Goal: Task Accomplishment & Management: Manage account settings

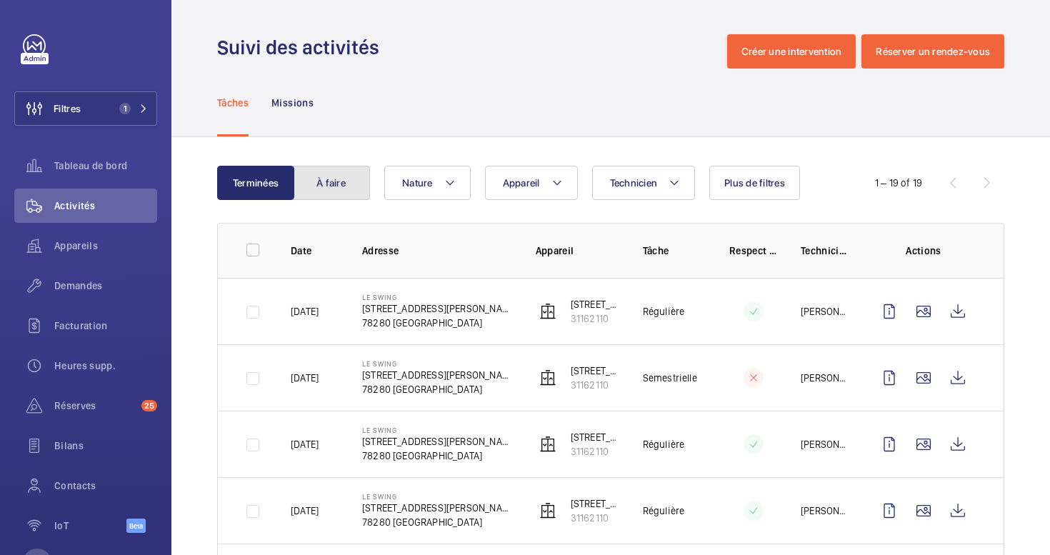
click at [334, 186] on button "À faire" at bounding box center [331, 183] width 77 height 34
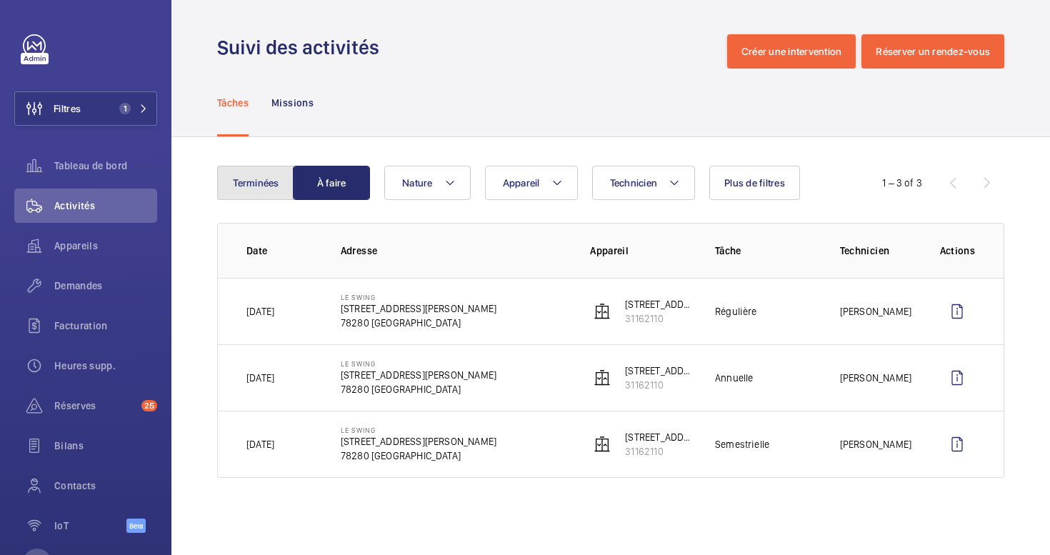
click at [270, 182] on button "Terminées" at bounding box center [255, 183] width 77 height 34
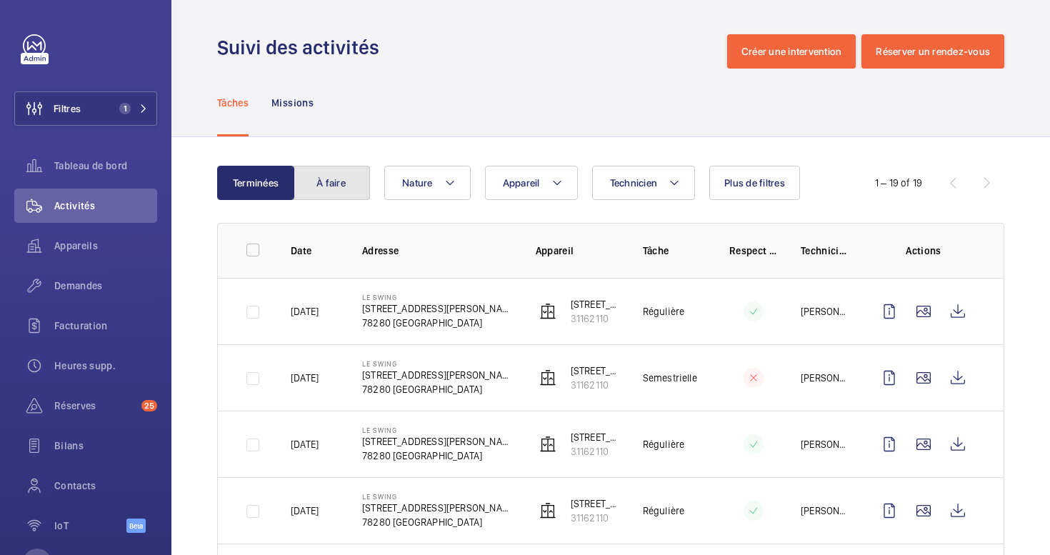
click at [323, 185] on button "À faire" at bounding box center [331, 183] width 77 height 34
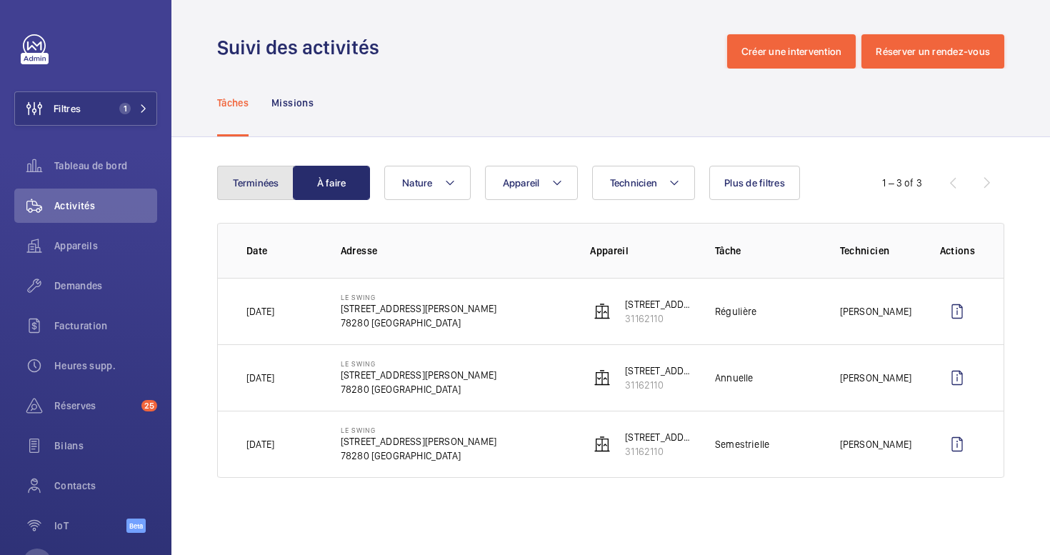
click at [272, 184] on button "Terminées" at bounding box center [255, 183] width 77 height 34
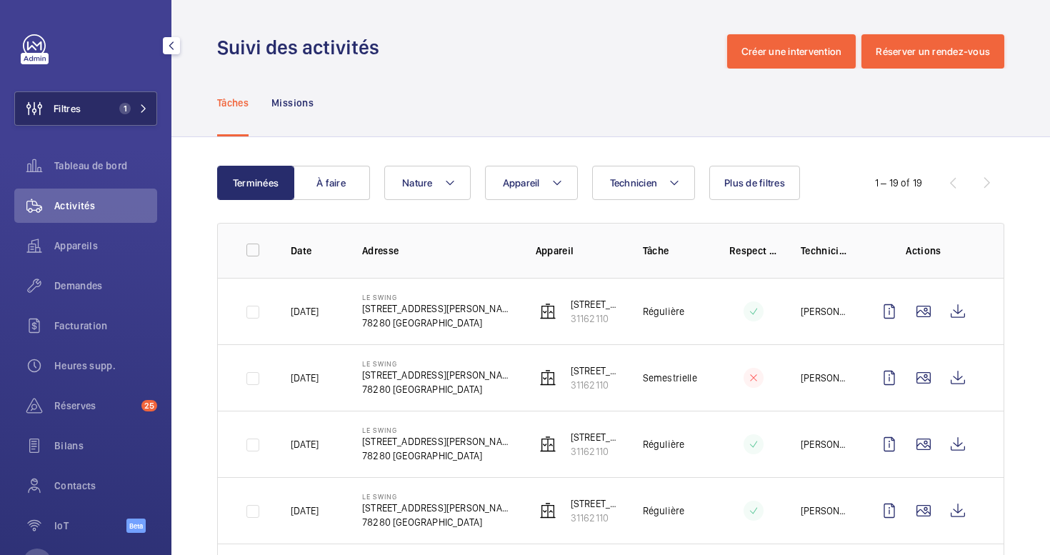
click at [109, 115] on button "Filtres 1" at bounding box center [85, 108] width 143 height 34
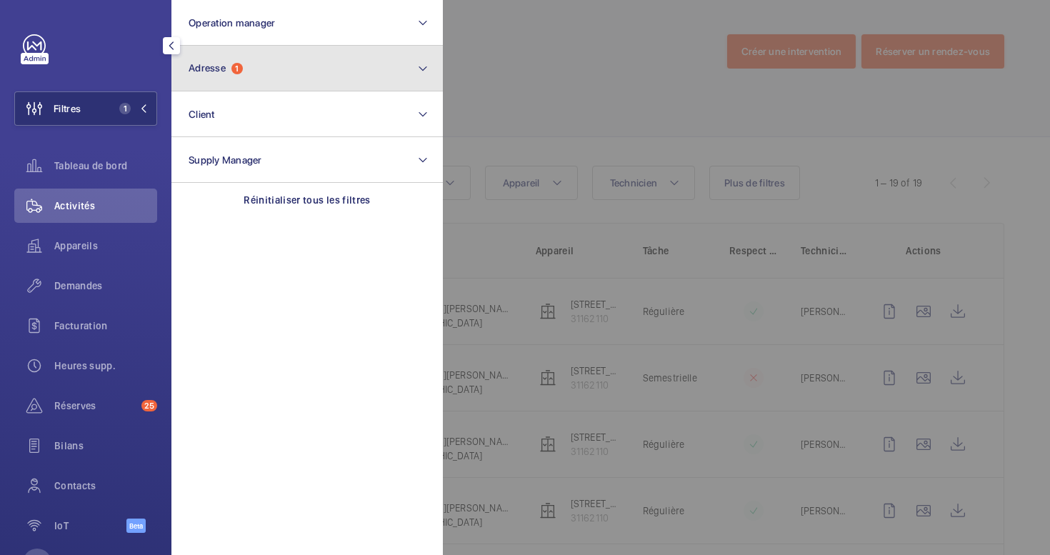
click at [305, 74] on button "Adresse 1" at bounding box center [306, 69] width 271 height 46
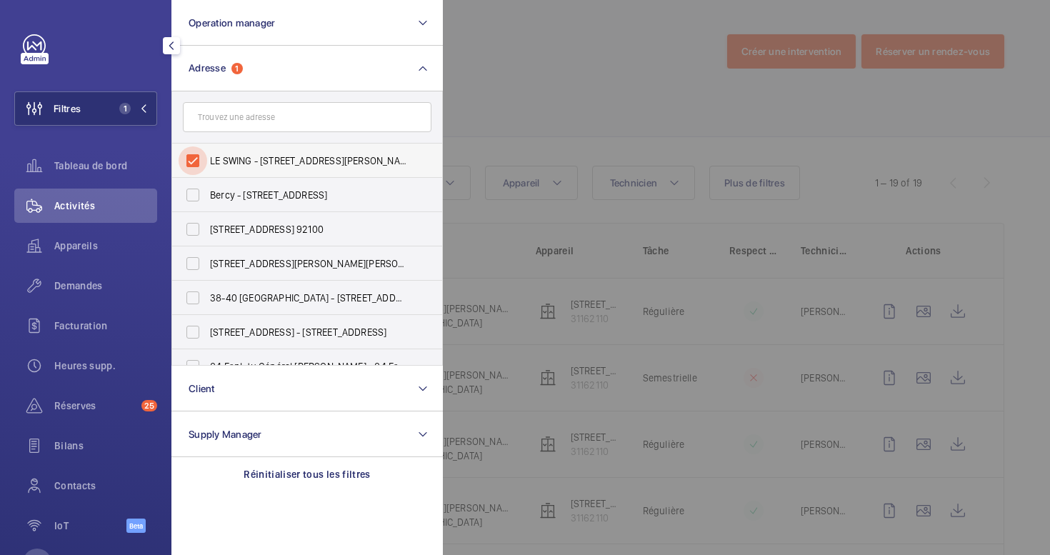
click at [186, 165] on input "LE SWING - [STREET_ADDRESS][PERSON_NAME]" at bounding box center [193, 160] width 29 height 29
checkbox input "false"
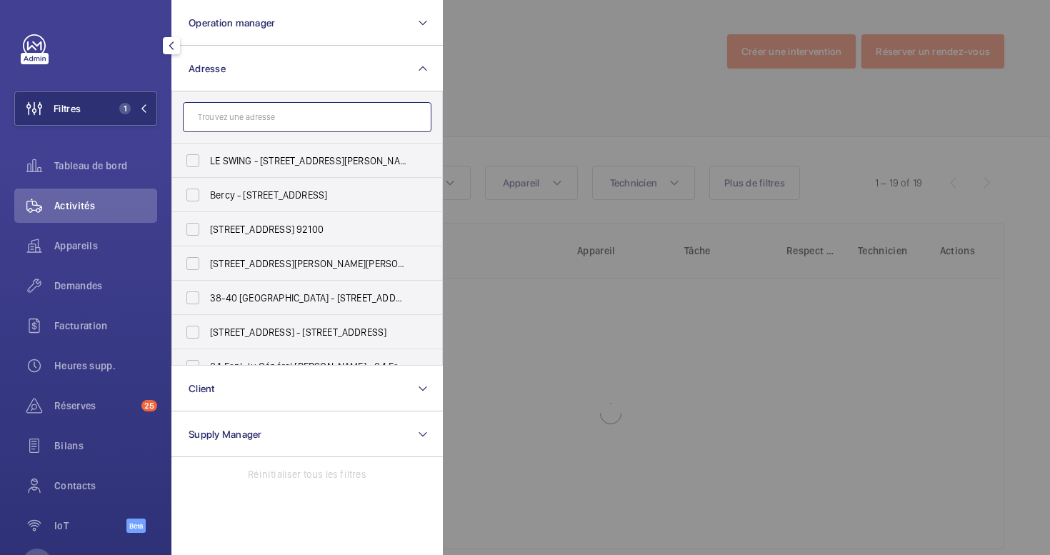
click at [214, 118] on input "text" at bounding box center [307, 117] width 249 height 30
paste input "[STREET_ADDRESS]"
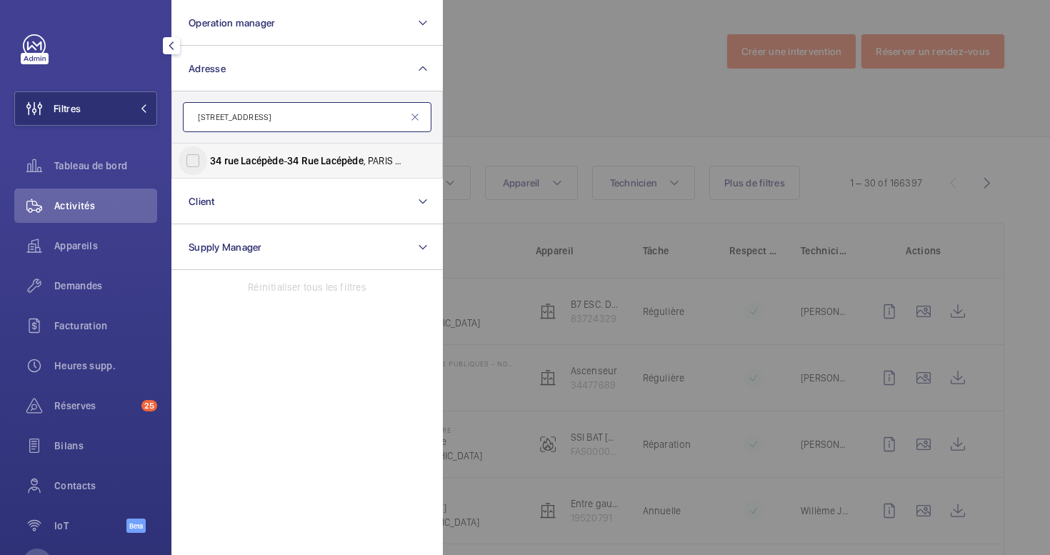
type input "[STREET_ADDRESS]"
click at [192, 165] on input "[STREET_ADDRESS][GEOGRAPHIC_DATA][STREET_ADDRESS]" at bounding box center [193, 160] width 29 height 29
checkbox input "true"
click at [528, 84] on div at bounding box center [968, 277] width 1050 height 555
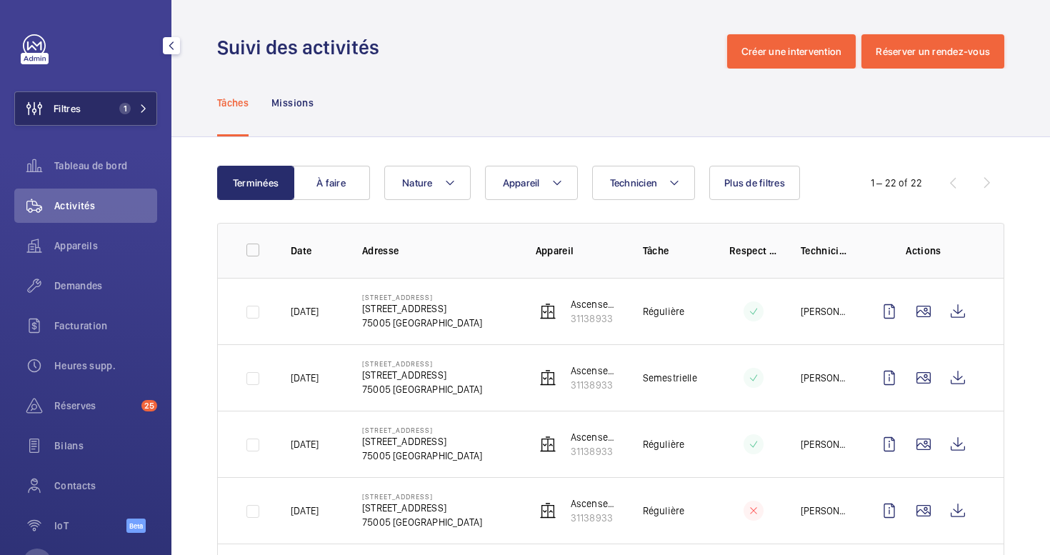
click at [78, 96] on span "Filtres" at bounding box center [48, 108] width 66 height 34
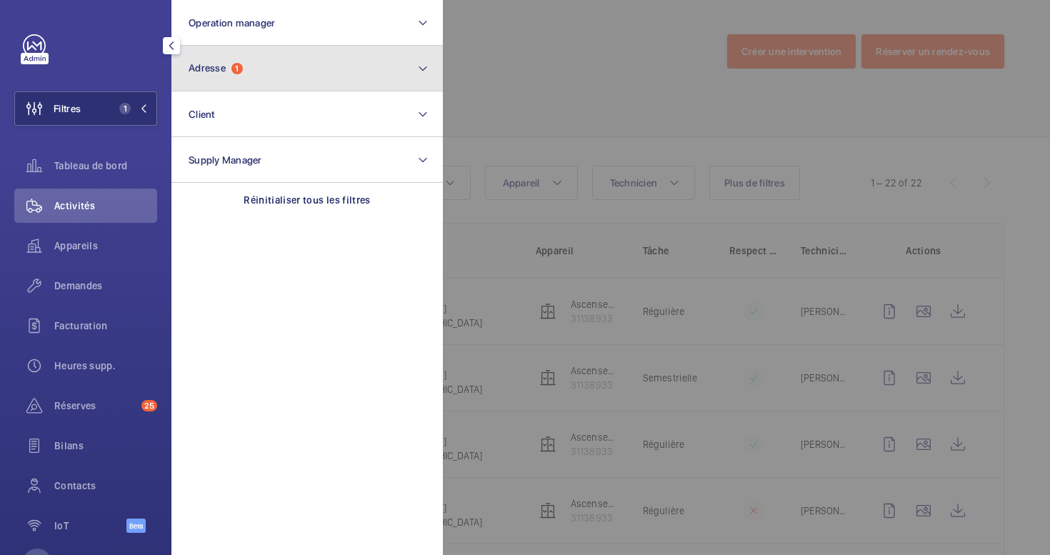
click at [296, 71] on button "Adresse 1" at bounding box center [306, 69] width 271 height 46
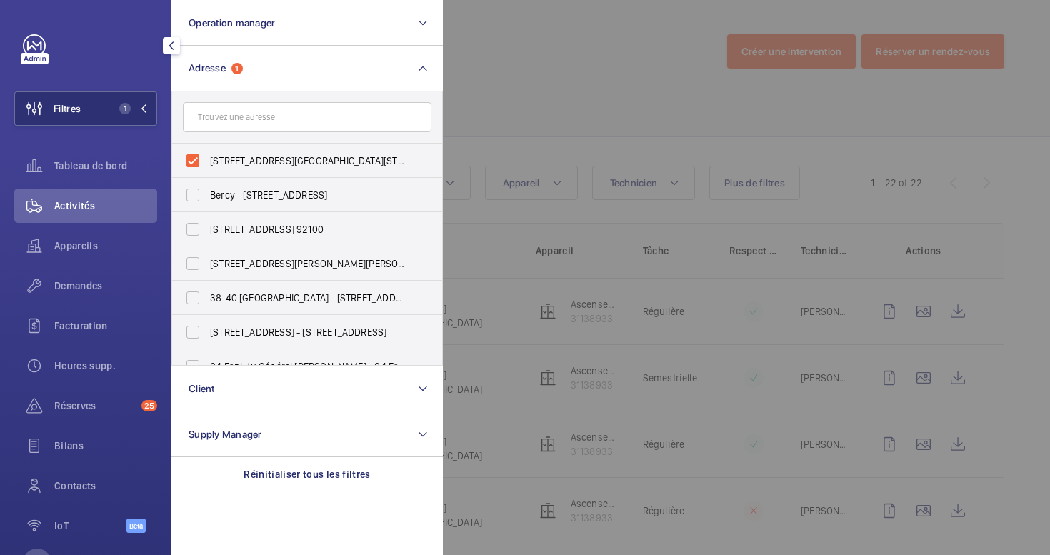
click at [515, 112] on div at bounding box center [968, 277] width 1050 height 555
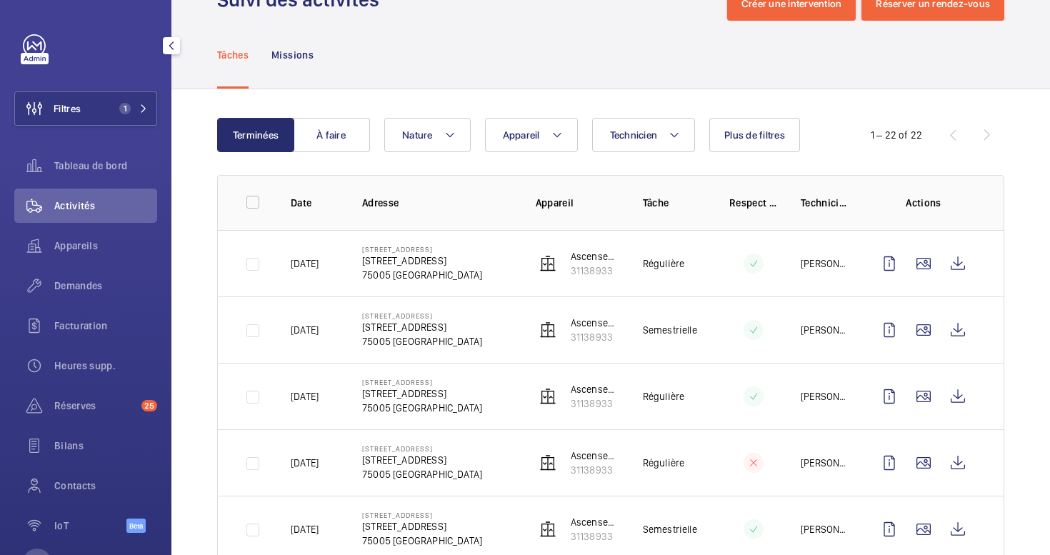
scroll to position [52, 0]
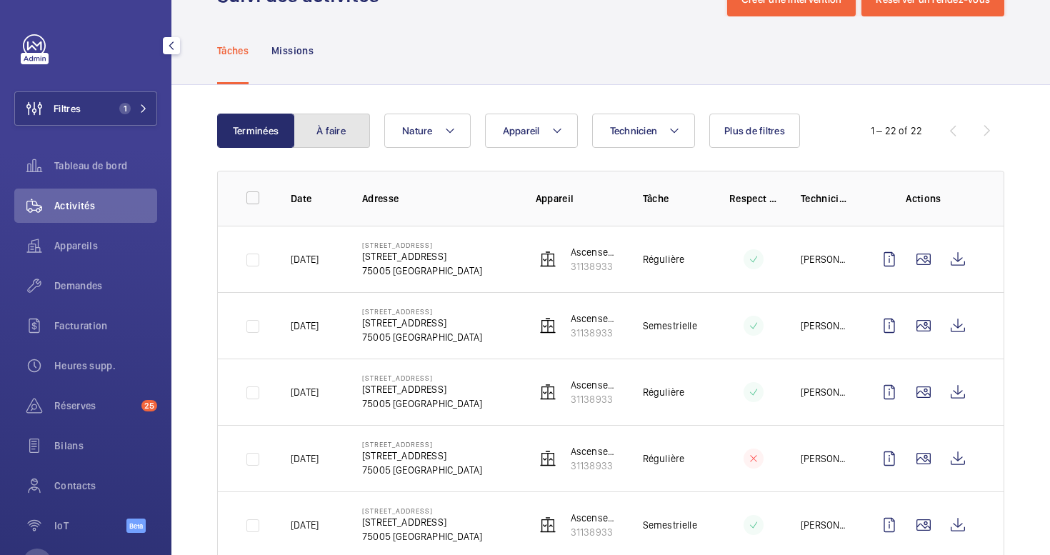
click at [353, 134] on button "À faire" at bounding box center [331, 131] width 77 height 34
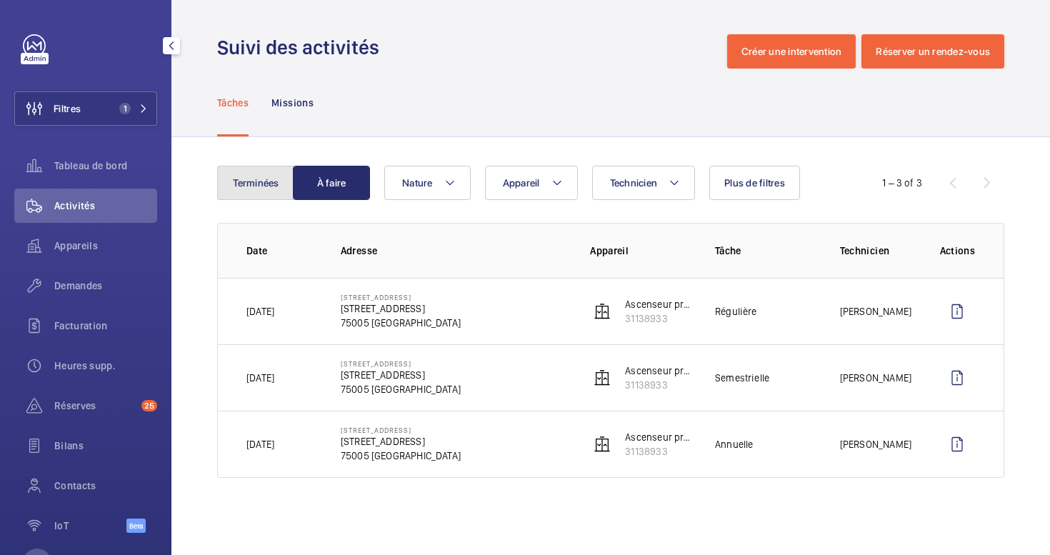
click at [273, 180] on button "Terminées" at bounding box center [255, 183] width 77 height 34
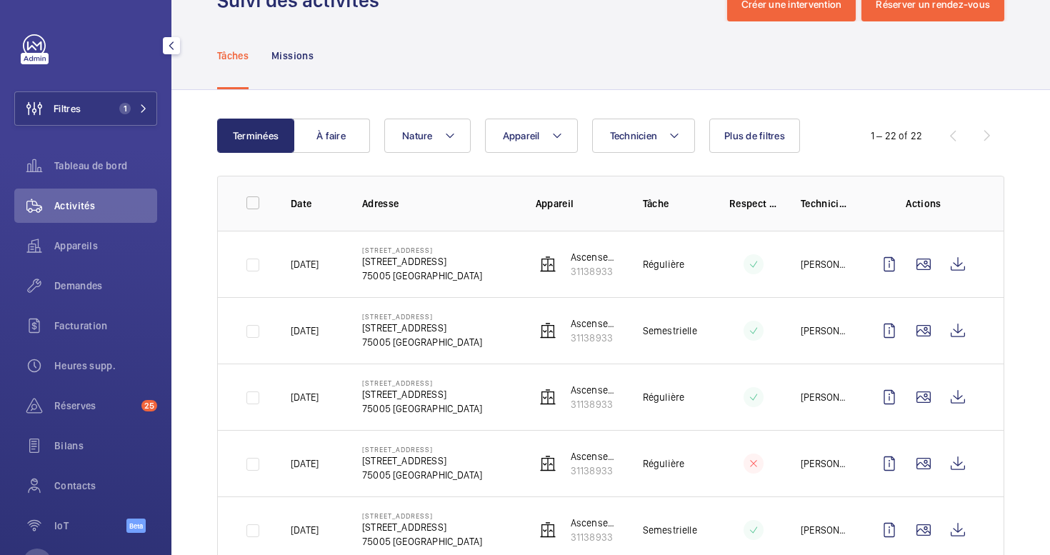
scroll to position [51, 0]
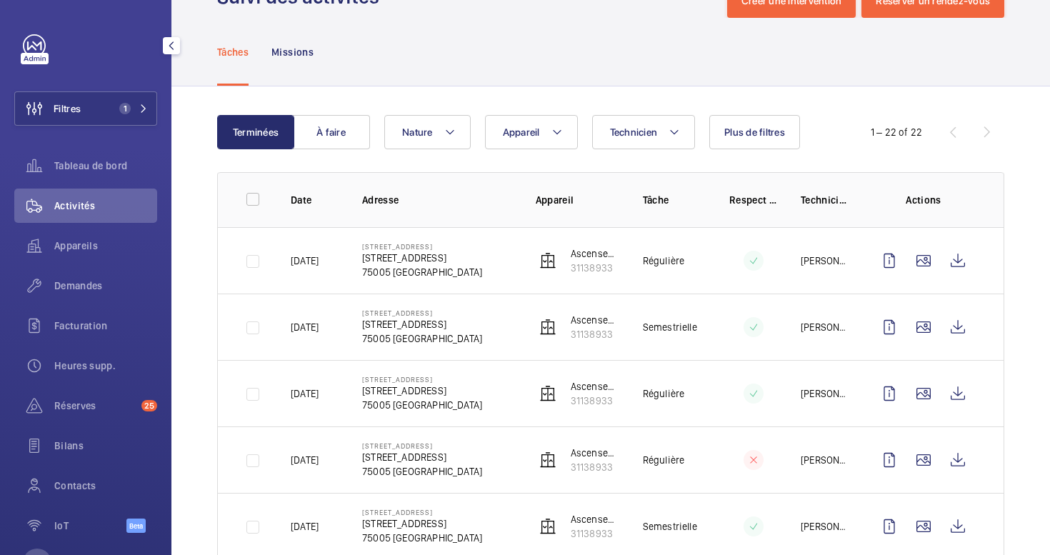
click at [831, 329] on p "[PERSON_NAME]" at bounding box center [825, 327] width 49 height 14
click at [358, 132] on button "À faire" at bounding box center [331, 132] width 77 height 34
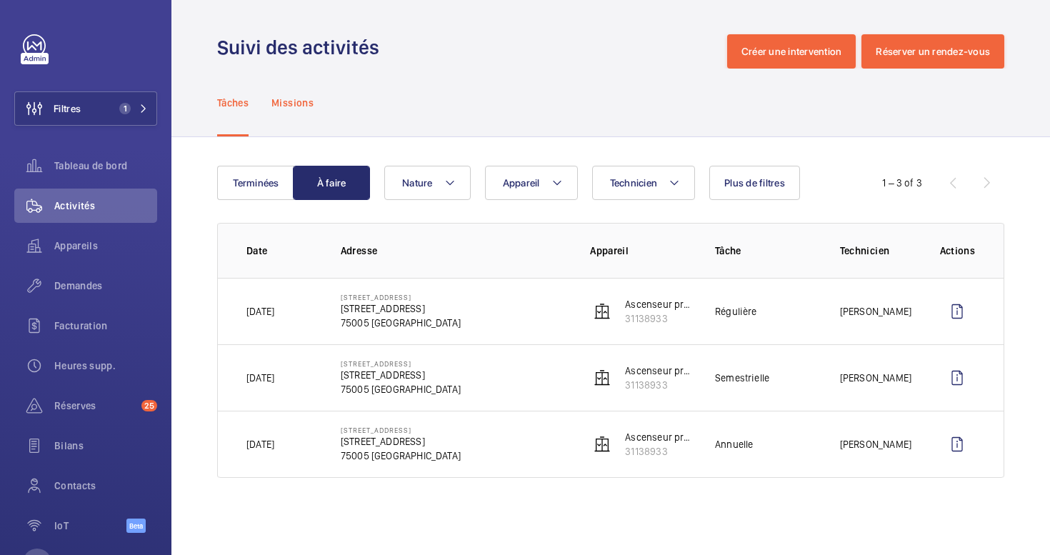
click at [289, 96] on p "Missions" at bounding box center [292, 103] width 42 height 14
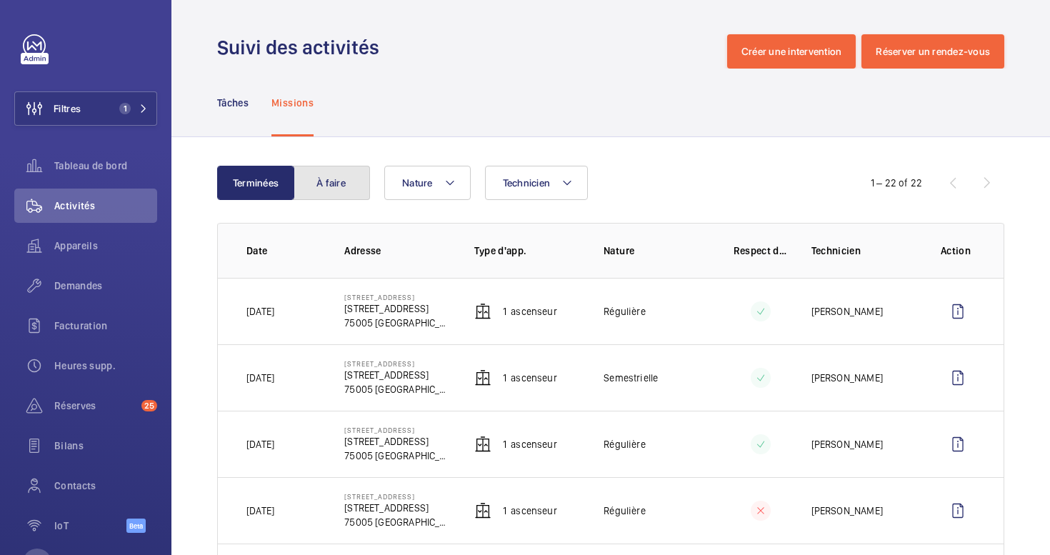
click at [327, 177] on button "À faire" at bounding box center [331, 183] width 77 height 34
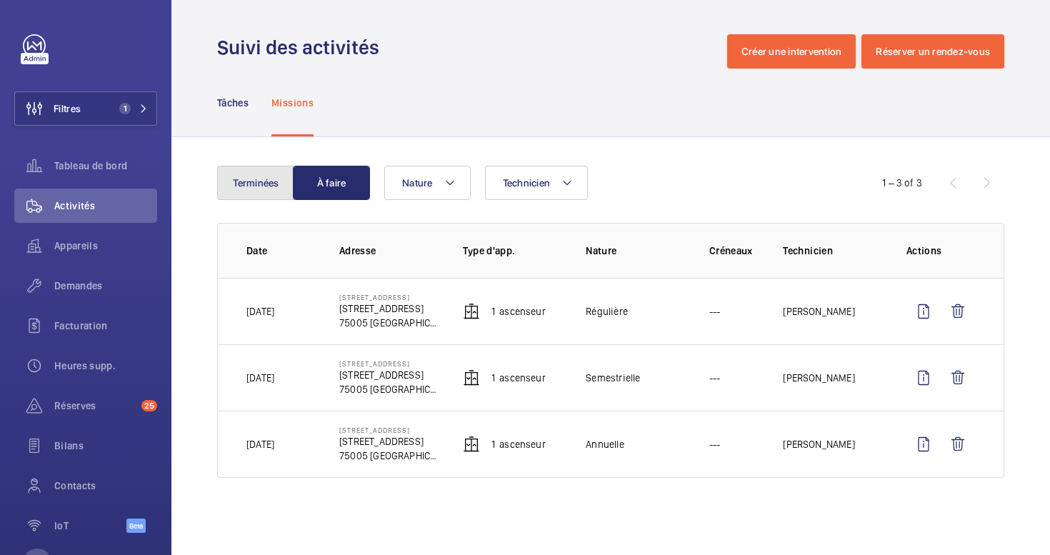
click at [245, 183] on button "Terminées" at bounding box center [255, 183] width 77 height 34
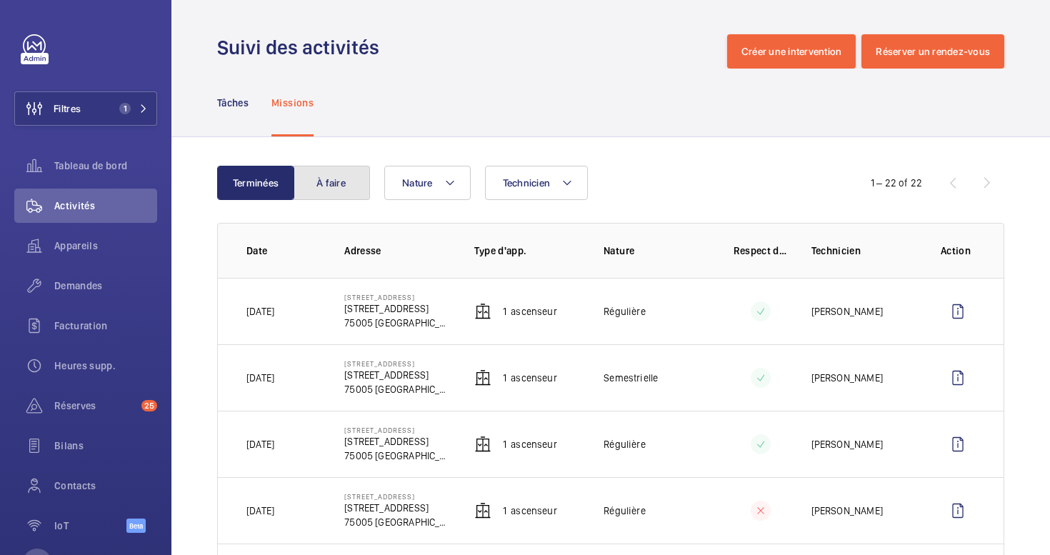
click at [344, 190] on button "À faire" at bounding box center [331, 183] width 77 height 34
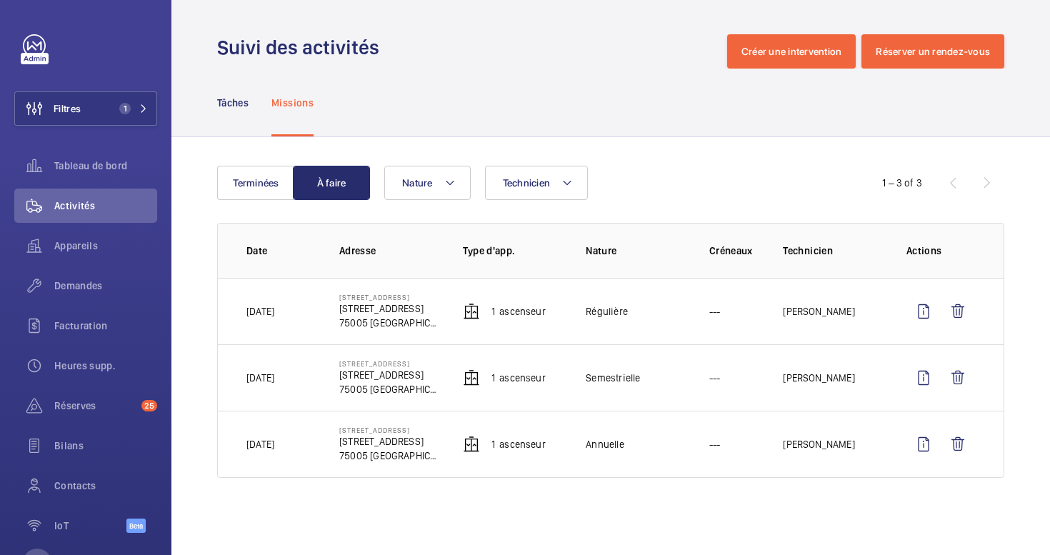
drag, startPoint x: 298, startPoint y: 312, endPoint x: 260, endPoint y: 310, distance: 37.9
click at [260, 310] on td "[DATE]" at bounding box center [267, 311] width 99 height 66
click at [266, 311] on p "[DATE]" at bounding box center [260, 311] width 28 height 14
click at [274, 311] on p "[DATE]" at bounding box center [260, 311] width 28 height 14
click at [274, 310] on p "[DATE]" at bounding box center [260, 311] width 28 height 14
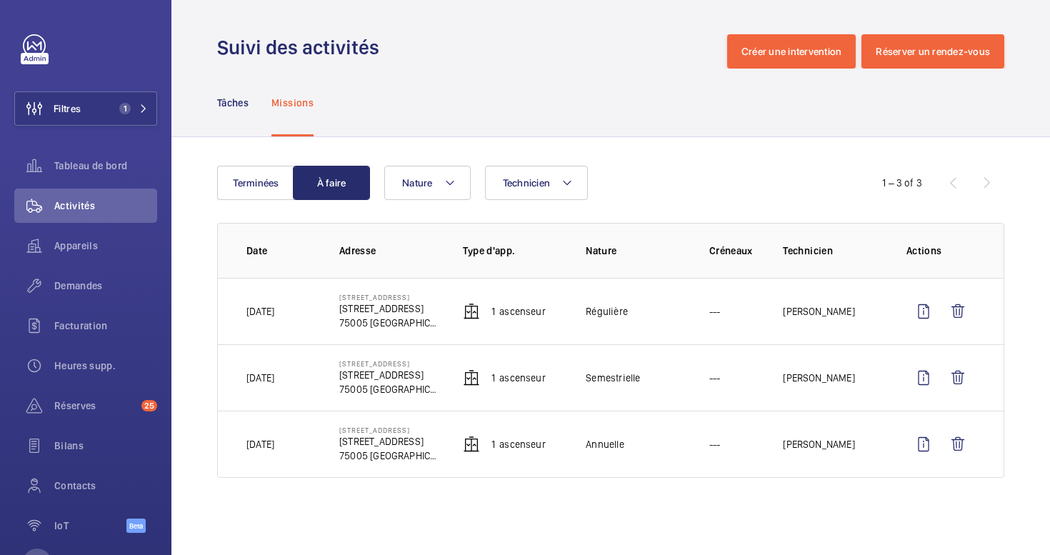
drag, startPoint x: 295, startPoint y: 311, endPoint x: 276, endPoint y: 311, distance: 19.3
click at [274, 311] on p "[DATE]" at bounding box center [260, 311] width 28 height 14
click at [269, 311] on p "[DATE]" at bounding box center [260, 311] width 28 height 14
click at [256, 309] on p "[DATE]" at bounding box center [260, 311] width 28 height 14
click at [269, 311] on p "[DATE]" at bounding box center [260, 311] width 28 height 14
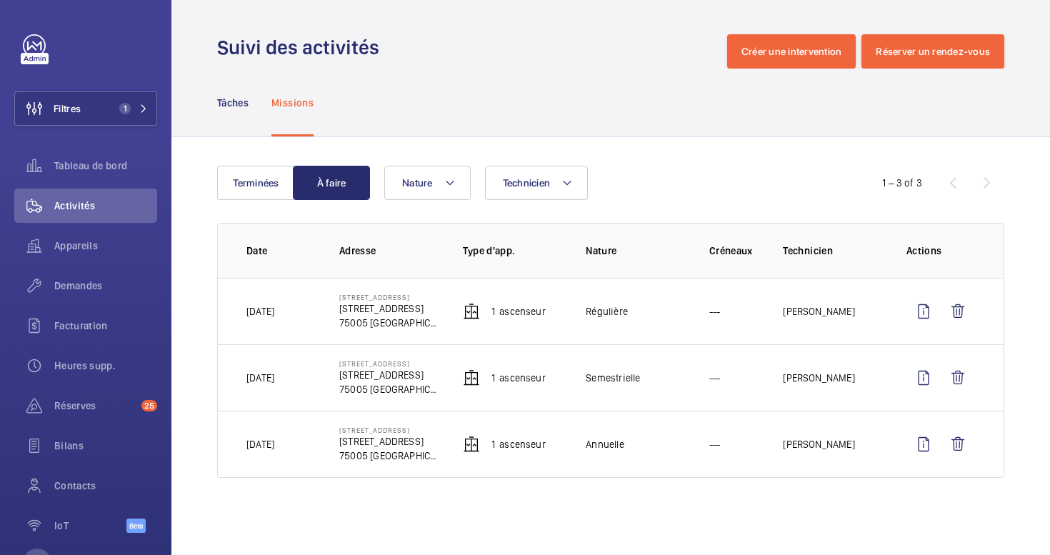
click at [274, 311] on p "[DATE]" at bounding box center [260, 311] width 28 height 14
click at [269, 309] on p "[DATE]" at bounding box center [260, 311] width 28 height 14
click at [253, 310] on p "[DATE]" at bounding box center [260, 311] width 28 height 14
click at [266, 311] on p "[DATE]" at bounding box center [260, 311] width 28 height 14
drag, startPoint x: 287, startPoint y: 312, endPoint x: 296, endPoint y: 314, distance: 8.7
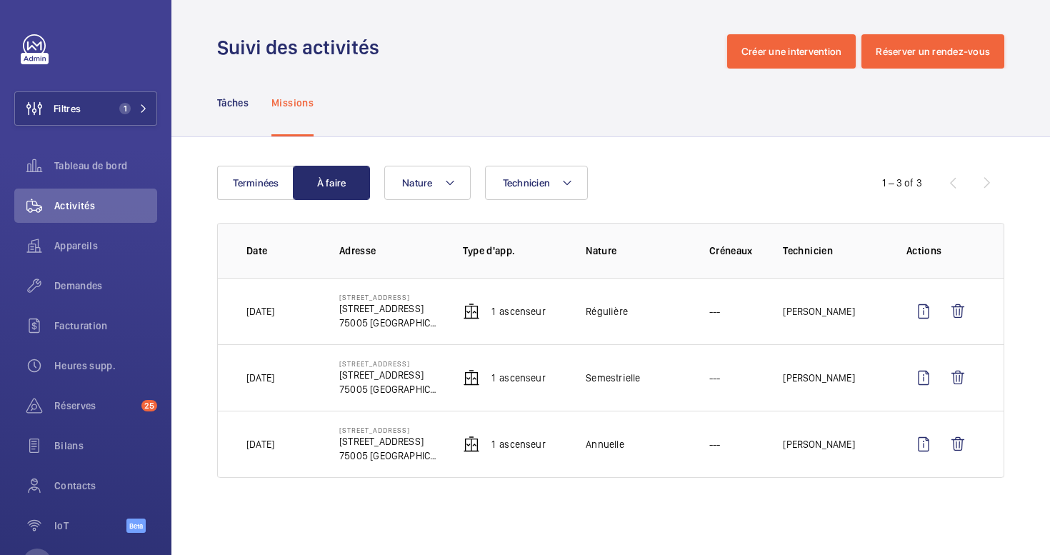
click at [274, 314] on p "[DATE]" at bounding box center [260, 311] width 28 height 14
click at [307, 326] on td "[DATE]" at bounding box center [267, 311] width 99 height 66
click at [282, 161] on div "Terminées À faire Technicien Nature 1 – 3 of 3 Date Adresse Type d'app. Nature …" at bounding box center [610, 324] width 878 height 375
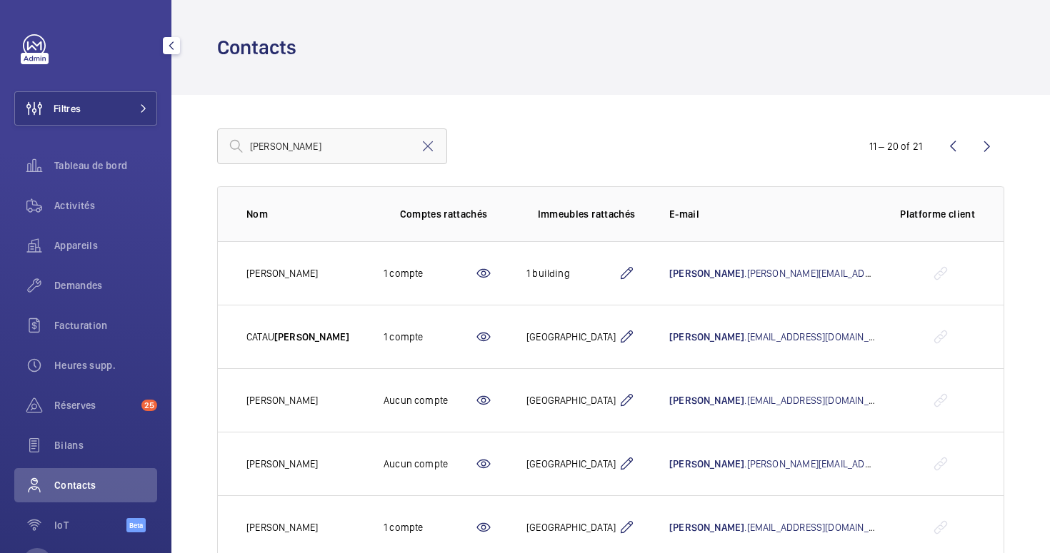
scroll to position [359, 0]
